Goal: Information Seeking & Learning: Learn about a topic

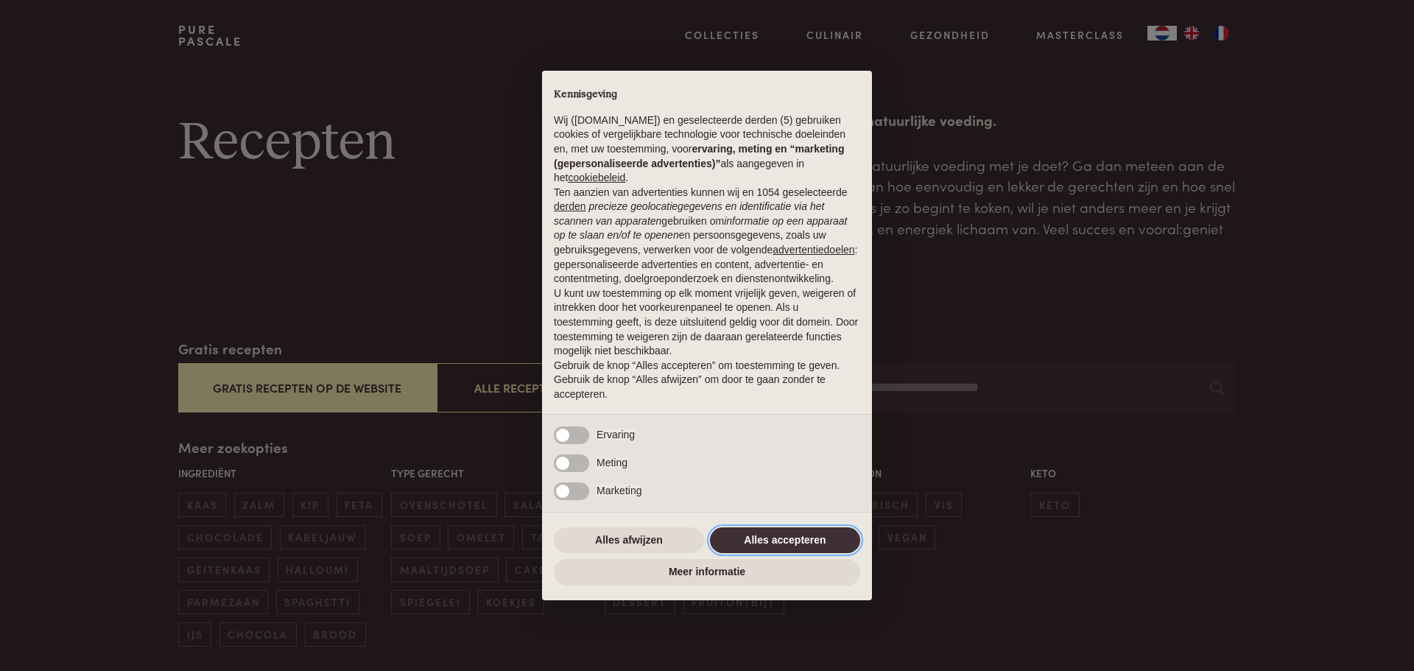
click at [808, 541] on button "Alles accepteren" at bounding box center [785, 540] width 150 height 27
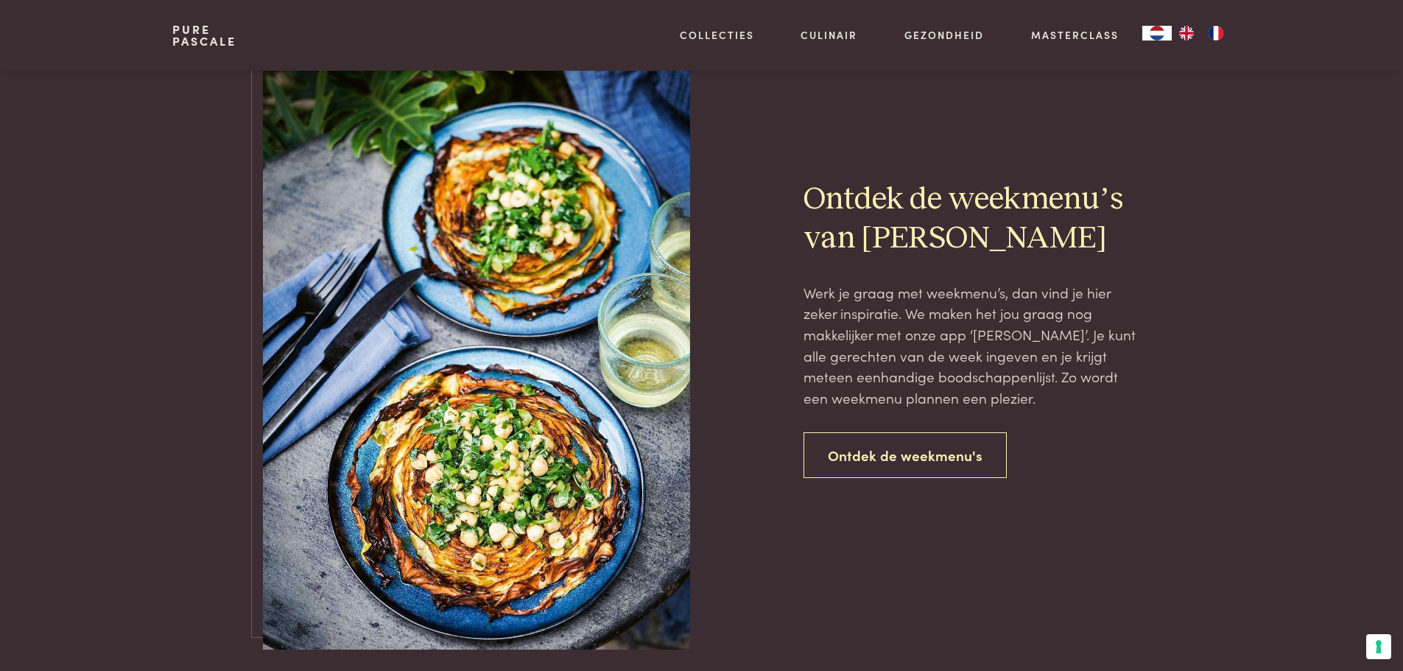
scroll to position [3240, 0]
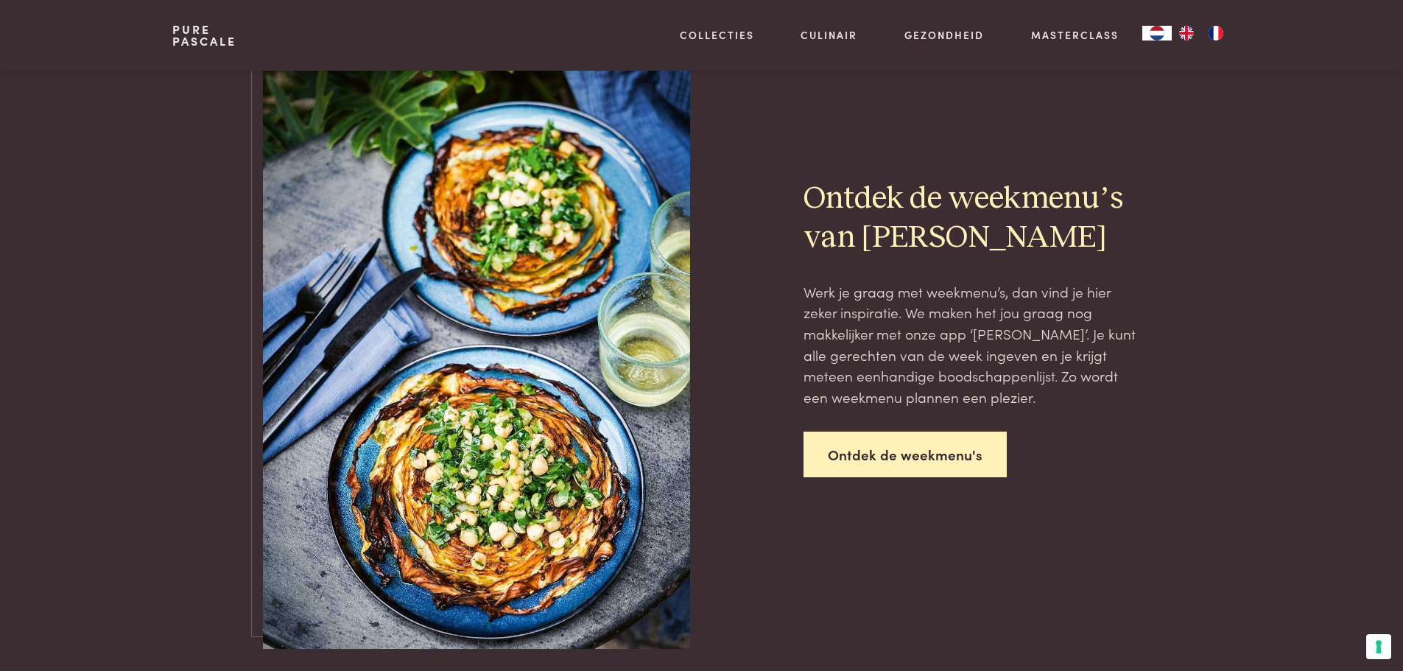
click at [932, 458] on link "Ontdek de weekmenu's" at bounding box center [904, 455] width 203 height 46
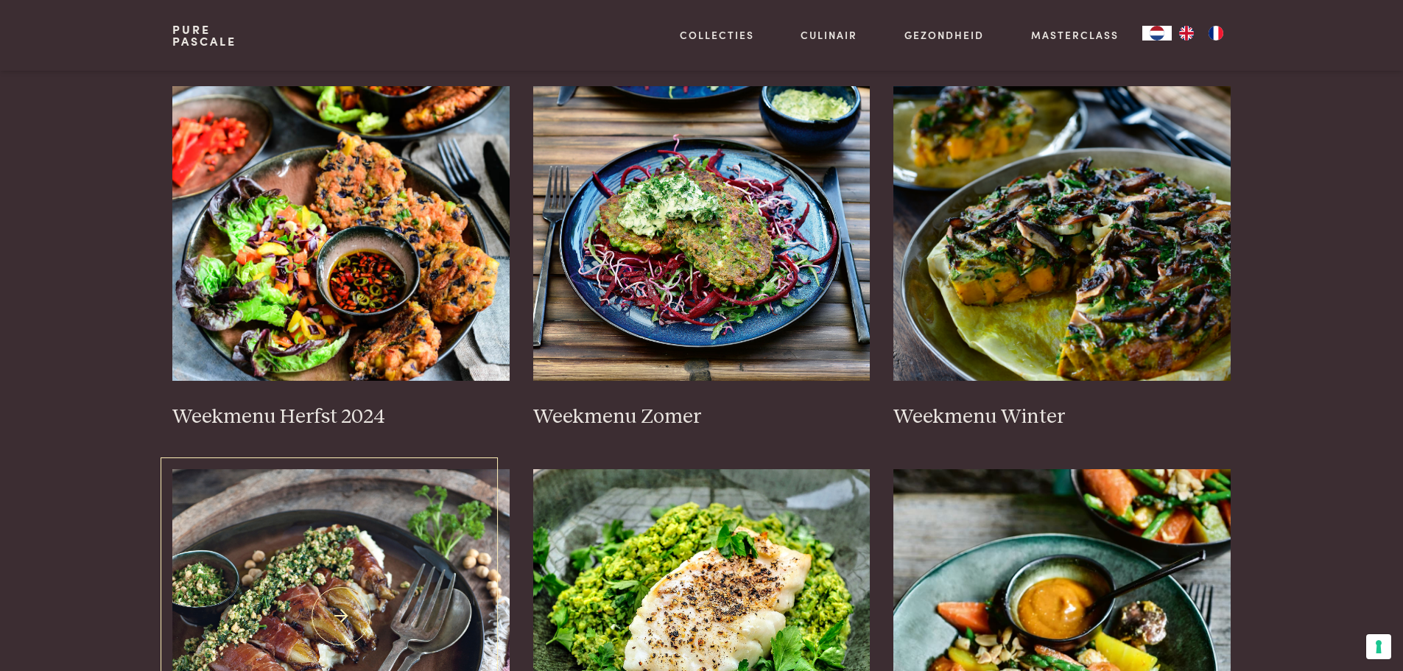
scroll to position [295, 0]
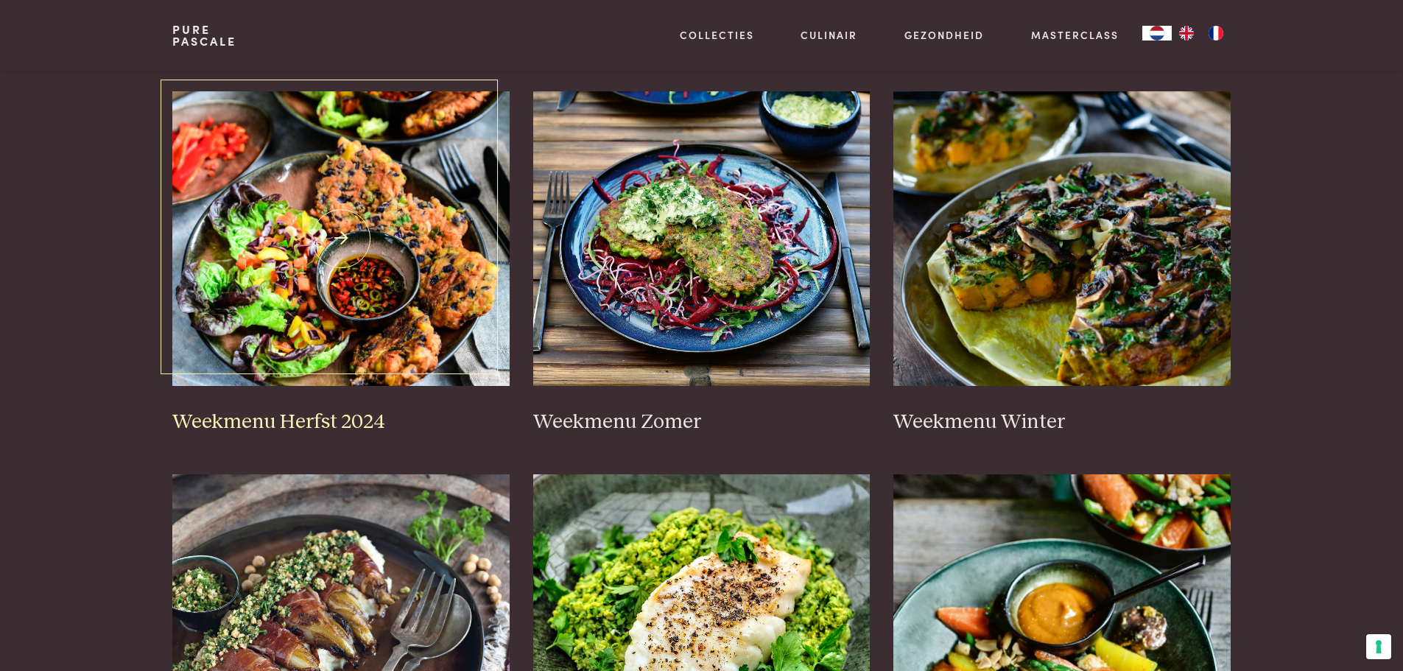
click at [352, 344] on img at bounding box center [340, 238] width 337 height 295
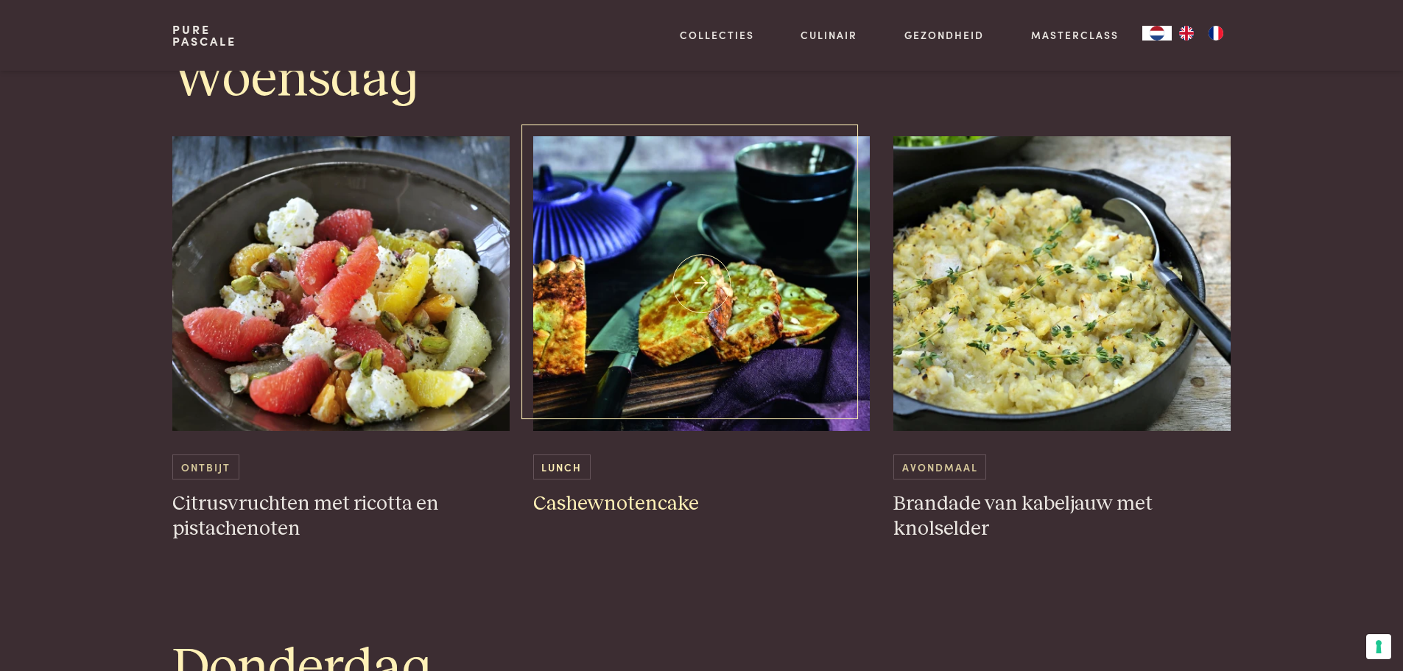
scroll to position [2135, 0]
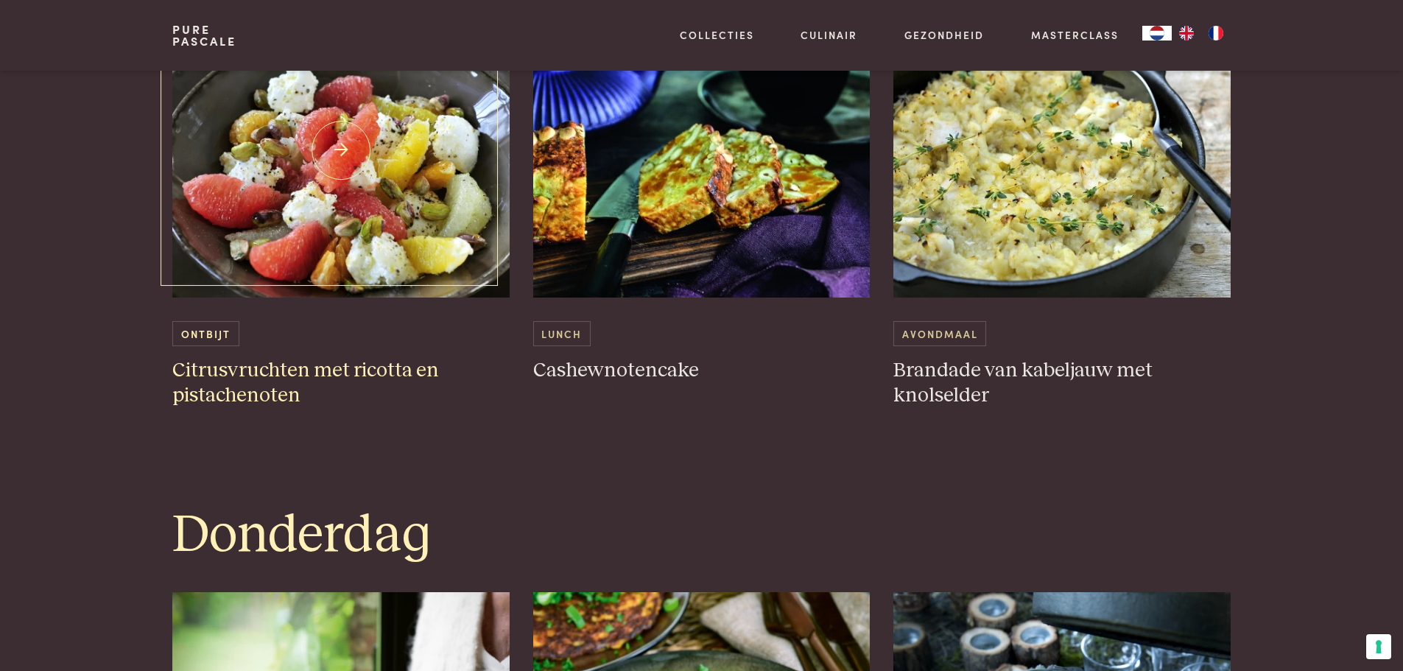
click at [384, 367] on h3 "Citrusvruchten met ricotta en pistachenoten" at bounding box center [340, 383] width 337 height 51
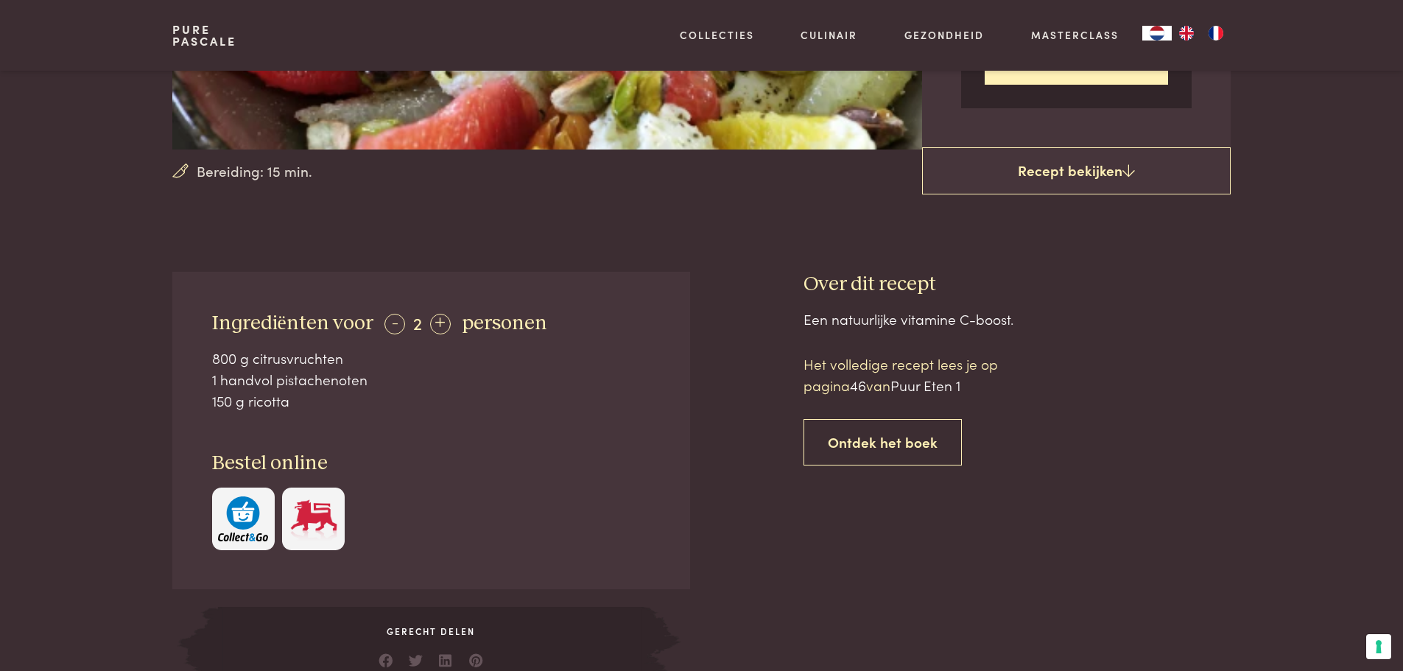
scroll to position [368, 0]
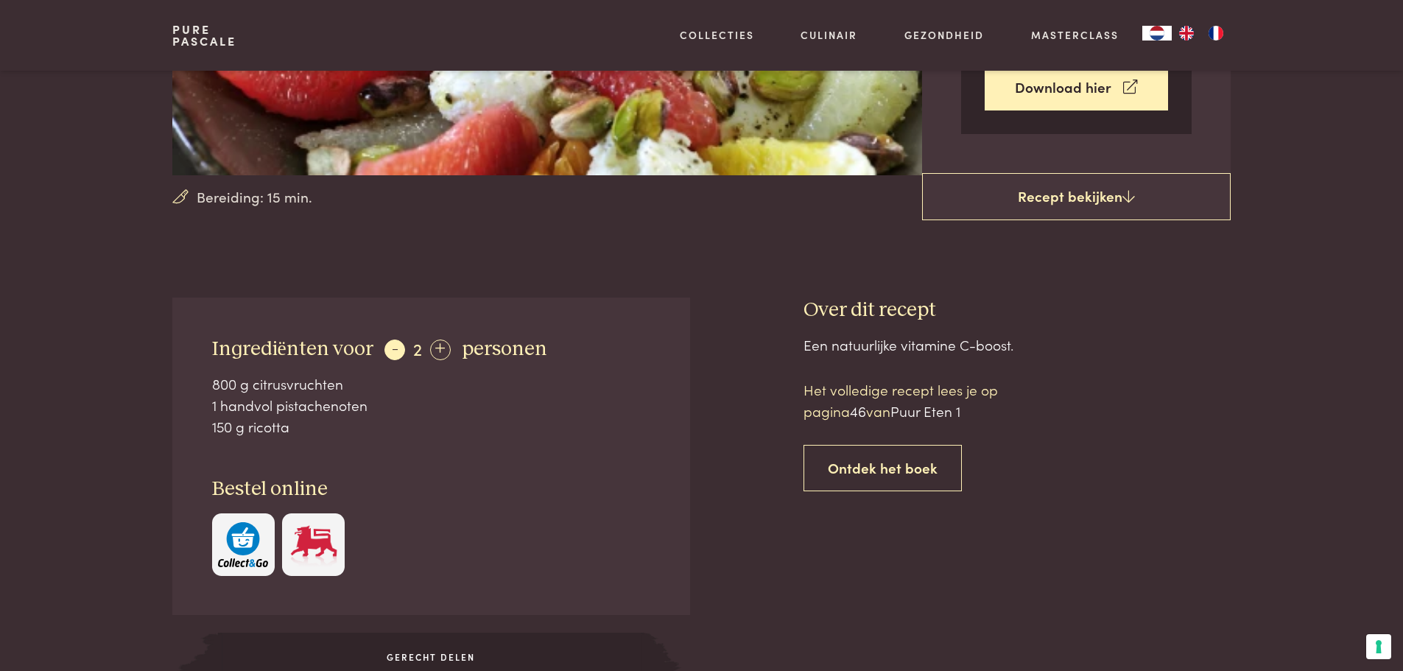
click at [388, 350] on div "-" at bounding box center [394, 349] width 21 height 21
